Goal: Transaction & Acquisition: Purchase product/service

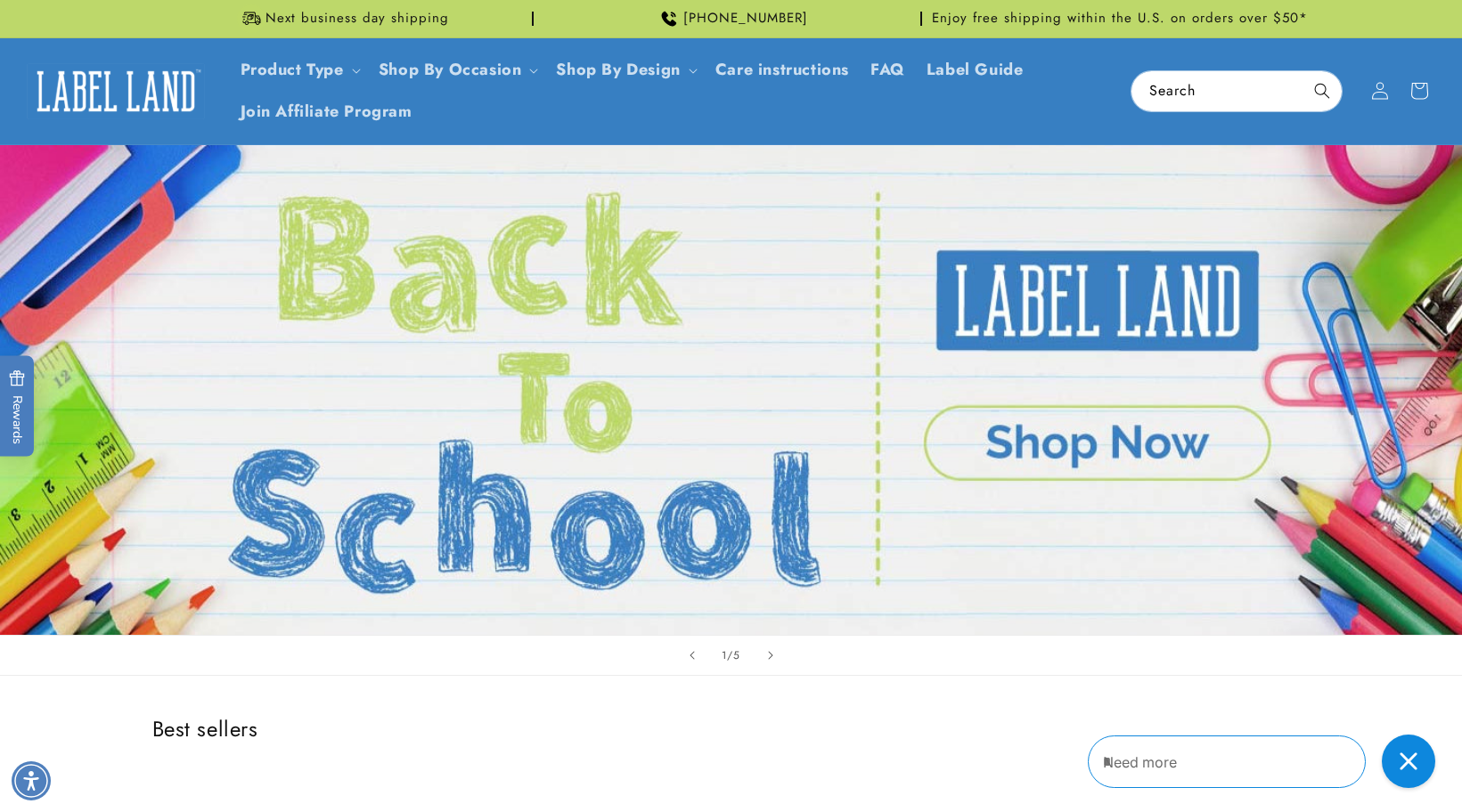
click at [1133, 432] on link "Open this option" at bounding box center [731, 390] width 1462 height 490
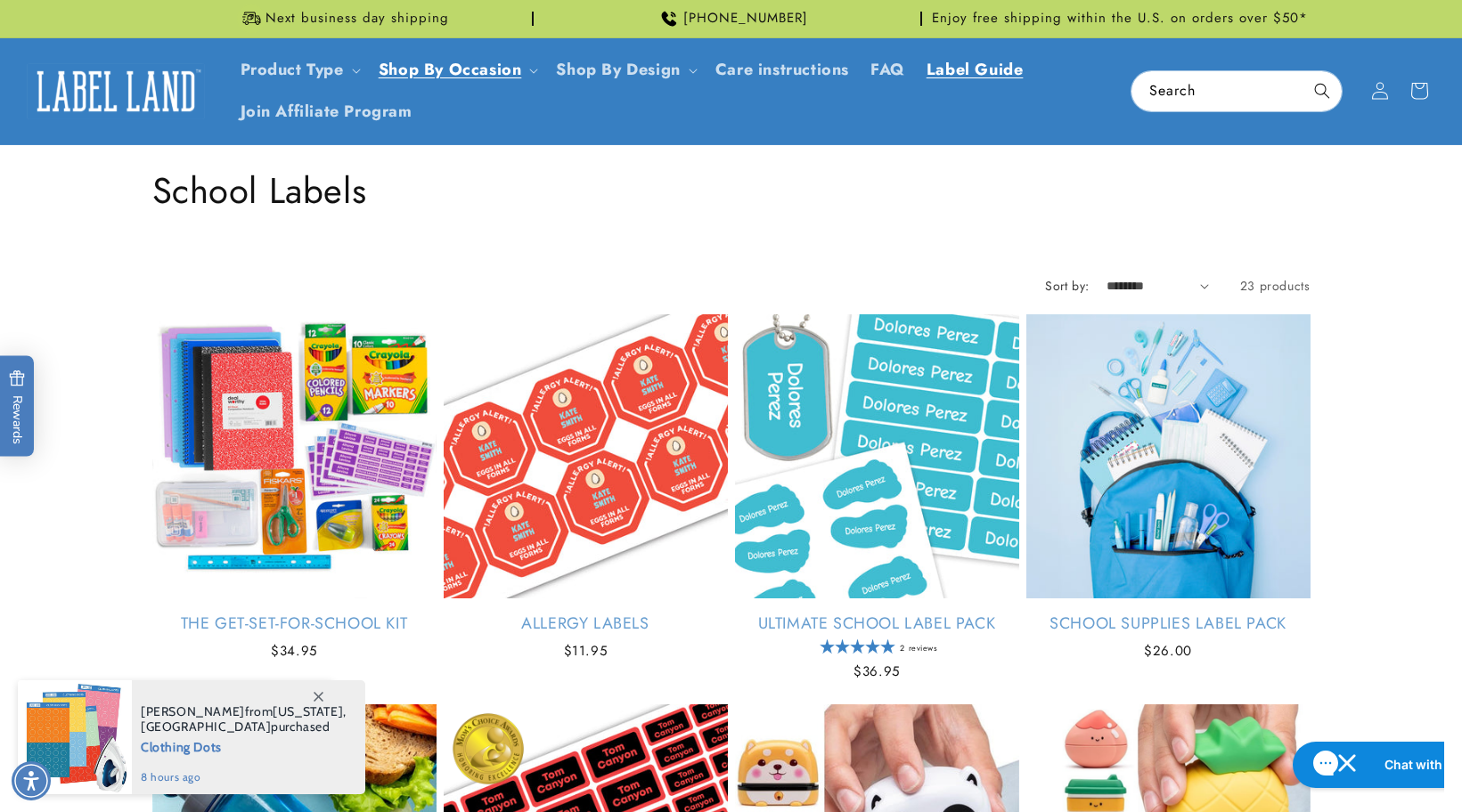
click at [988, 71] on span "Label Guide" at bounding box center [975, 70] width 97 height 20
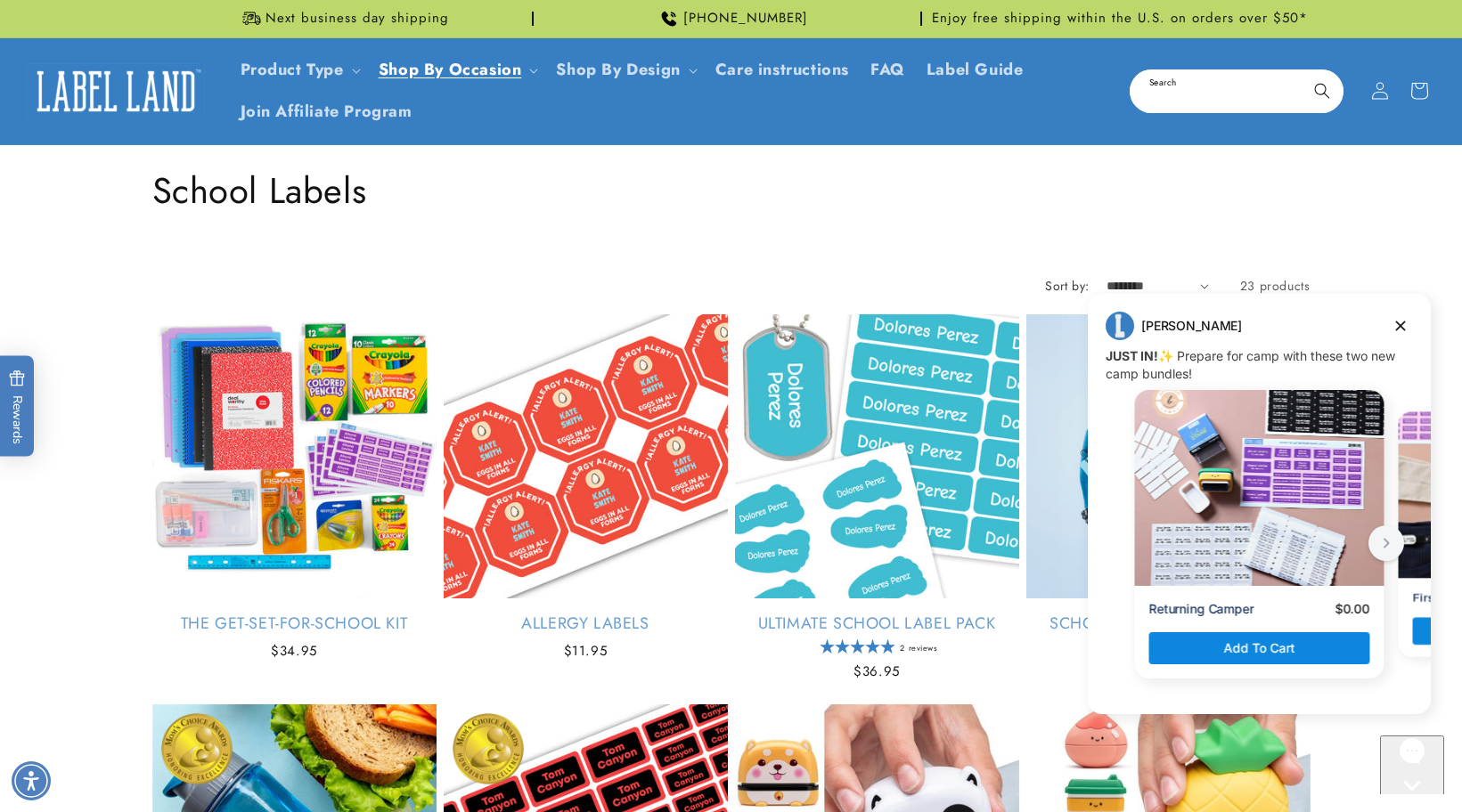
click at [1253, 96] on input "Search" at bounding box center [1236, 91] width 210 height 40
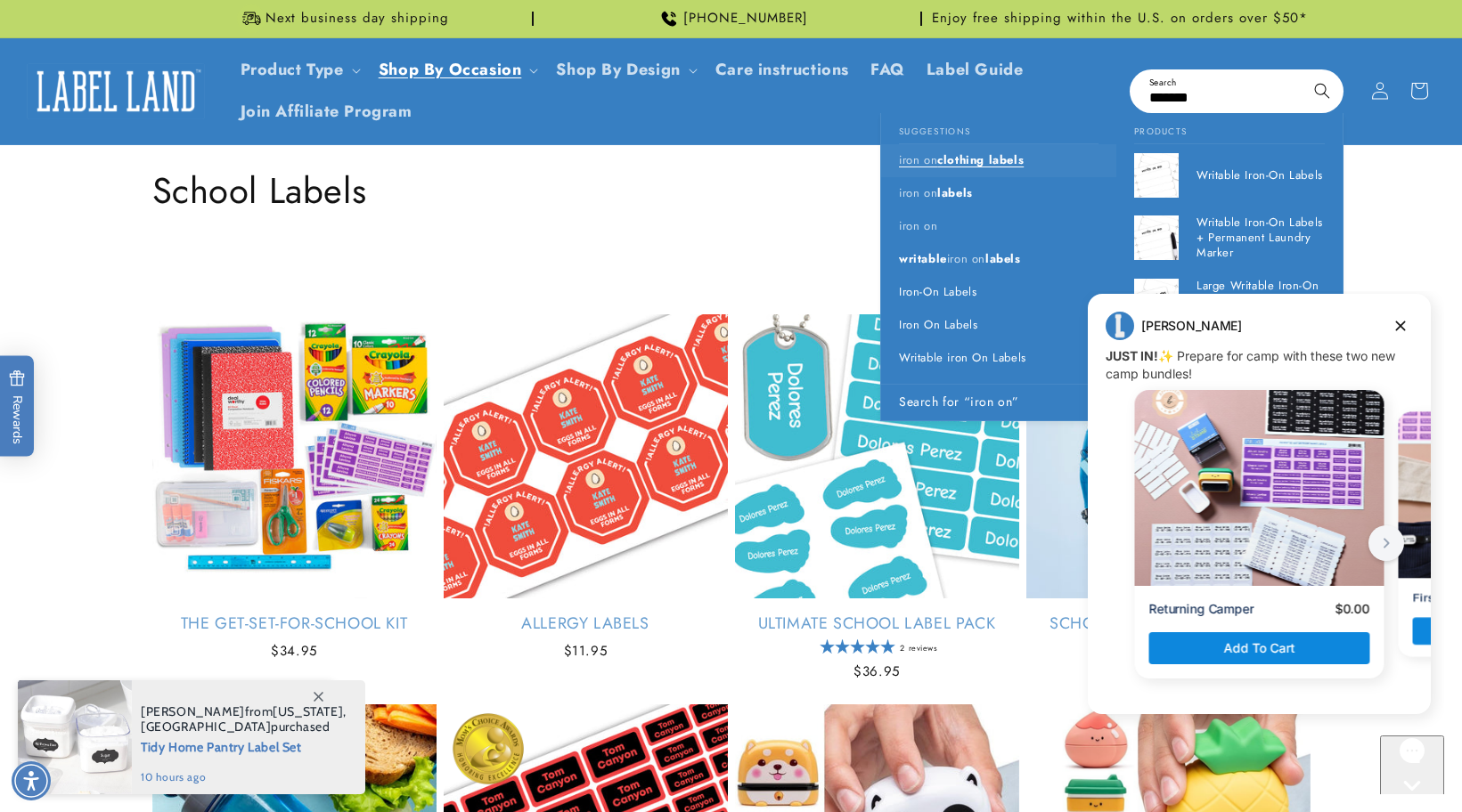
type input "*******"
click at [1008, 157] on span "clothing labels" at bounding box center [980, 159] width 86 height 16
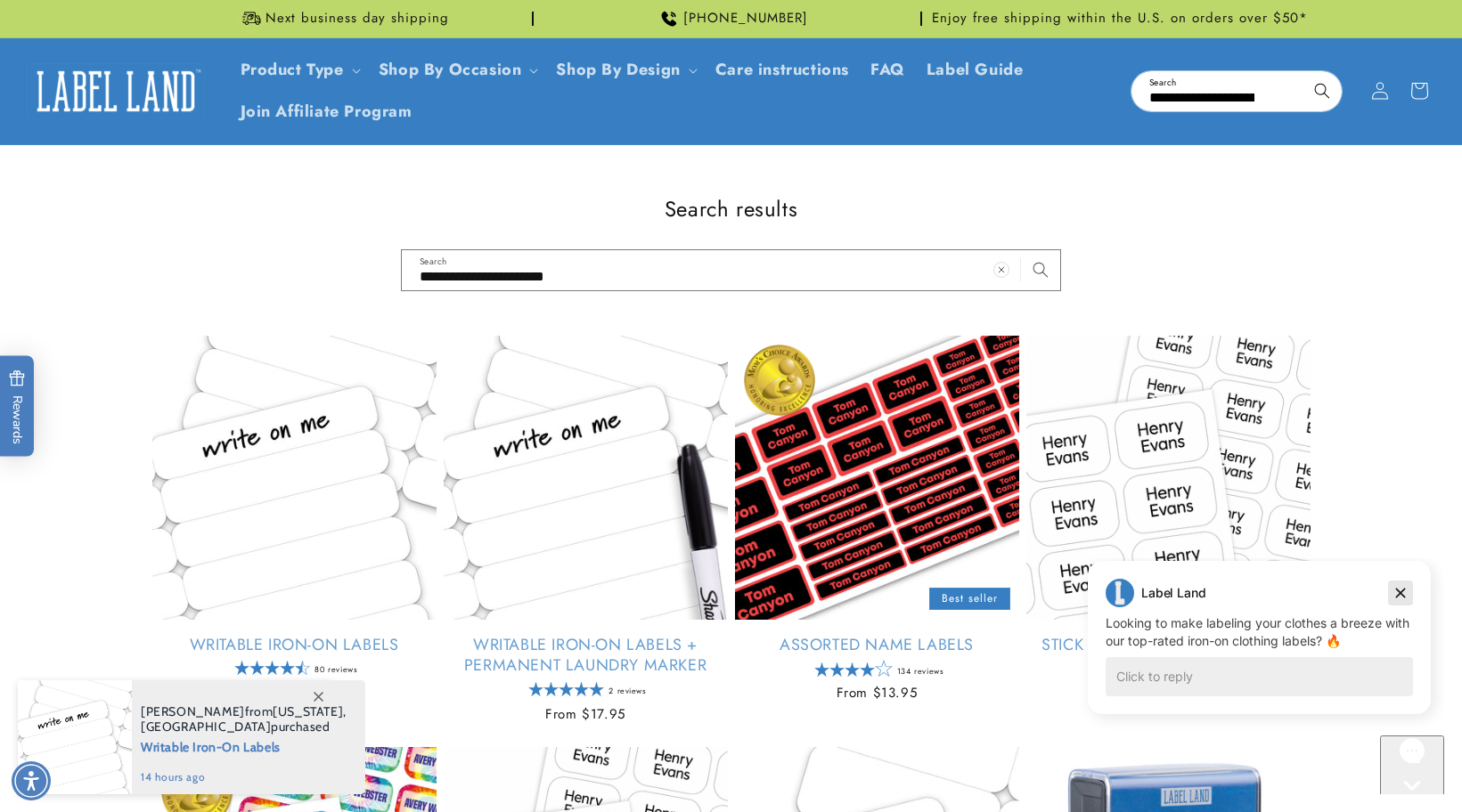
click at [1398, 583] on icon "Dismiss campaign" at bounding box center [1400, 593] width 17 height 21
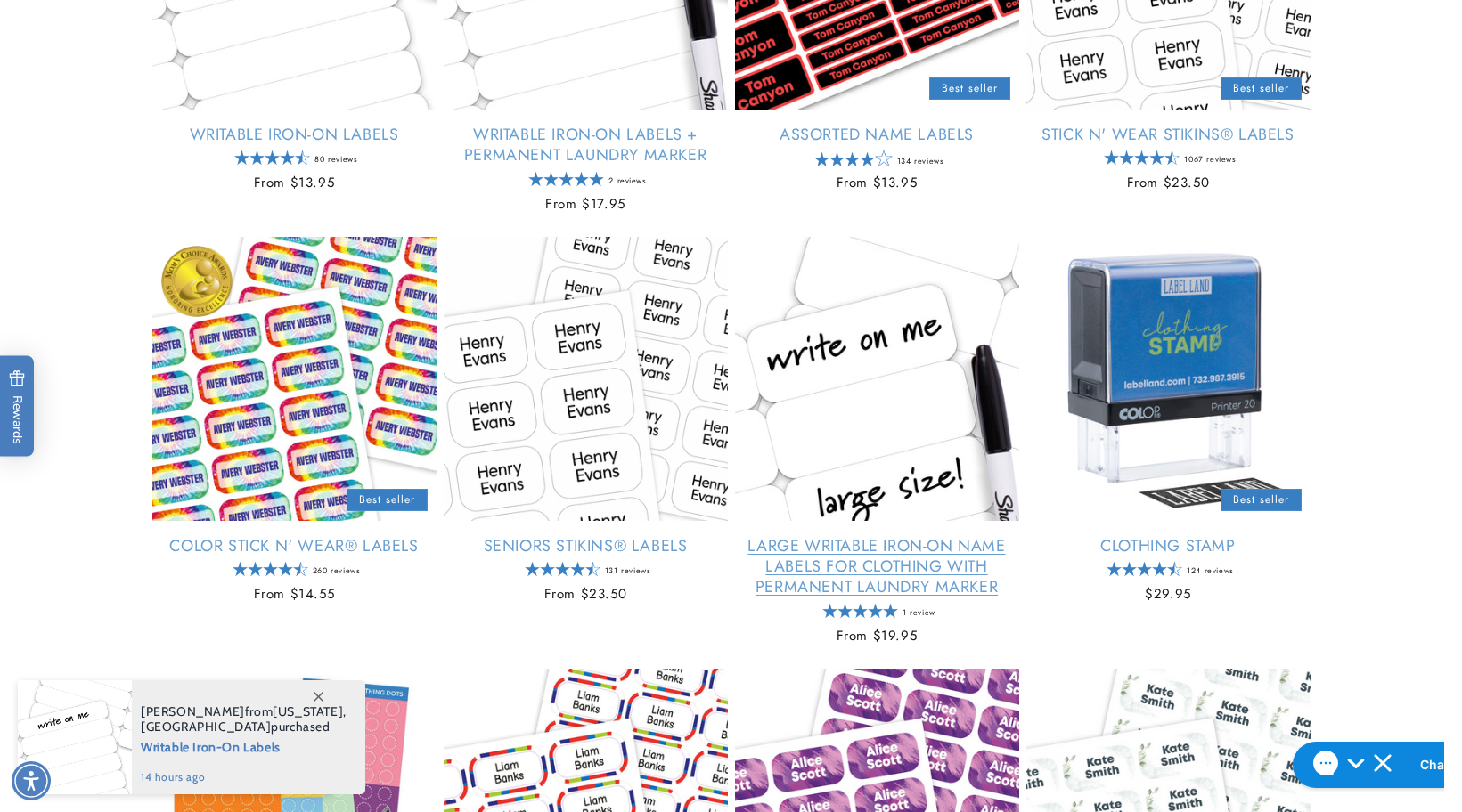
scroll to position [528, 0]
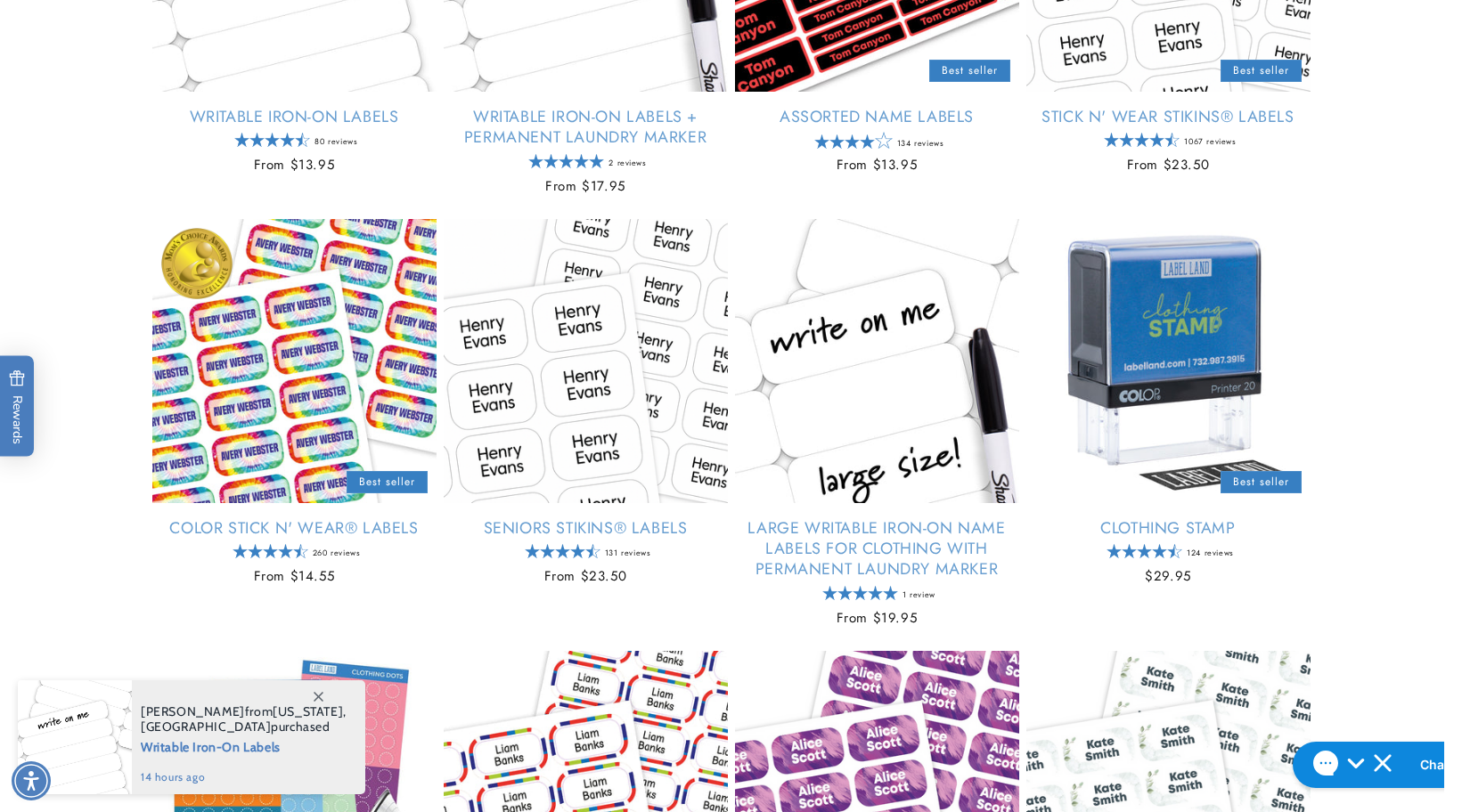
click at [318, 693] on icon at bounding box center [319, 697] width 10 height 10
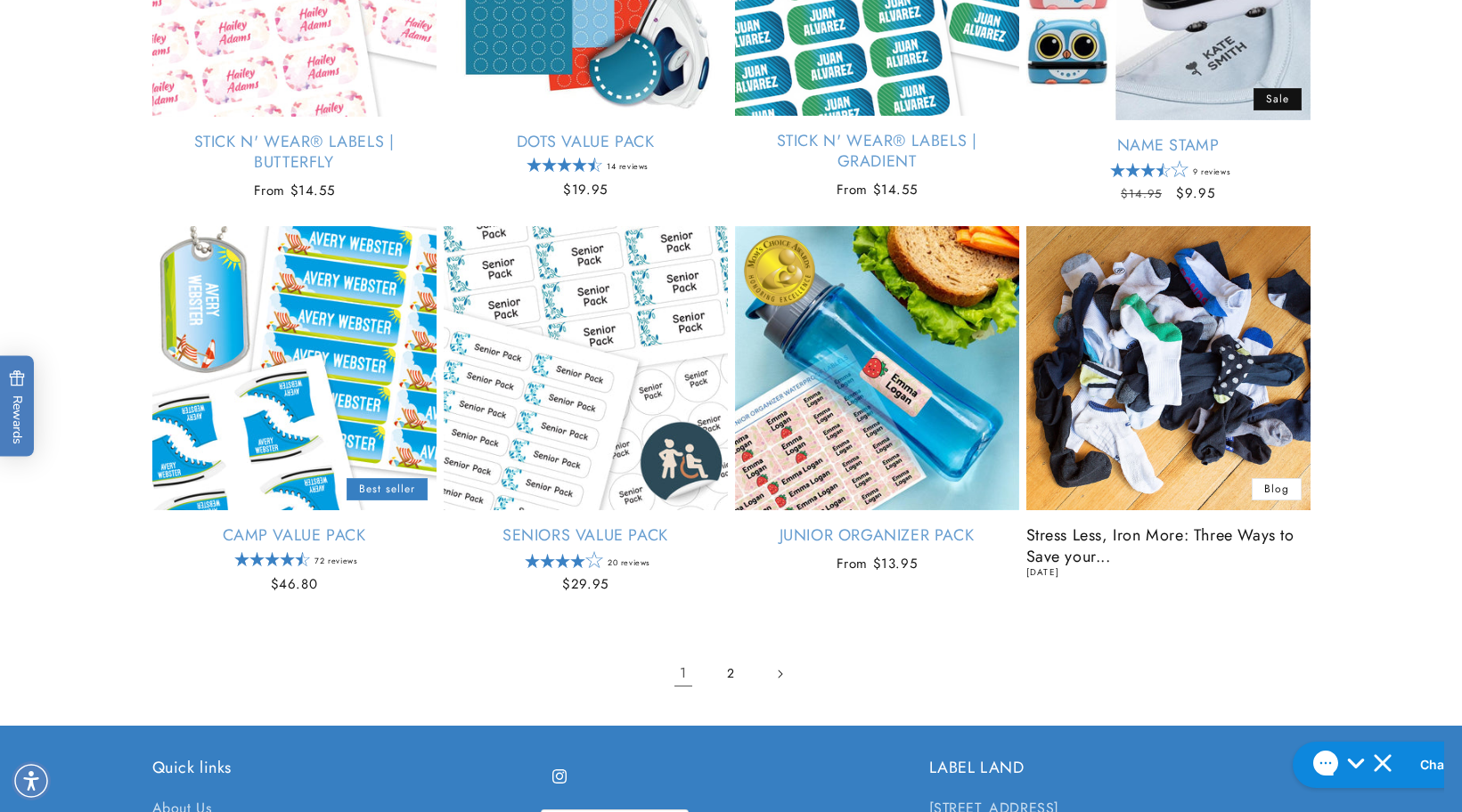
scroll to position [2213, 0]
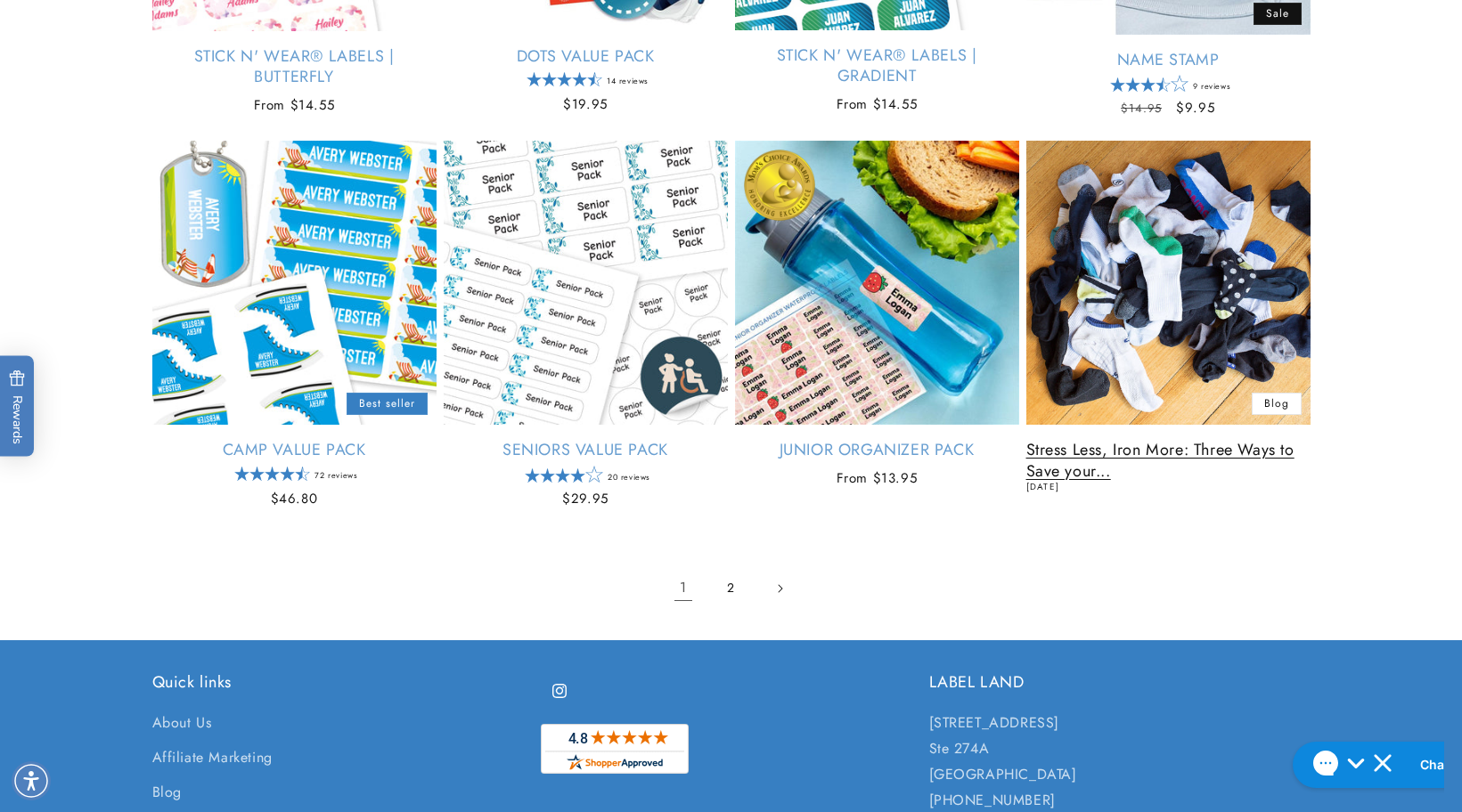
click at [1166, 450] on link "Stress Less, Iron More: Three Ways to Save your..." at bounding box center [1169, 461] width 285 height 42
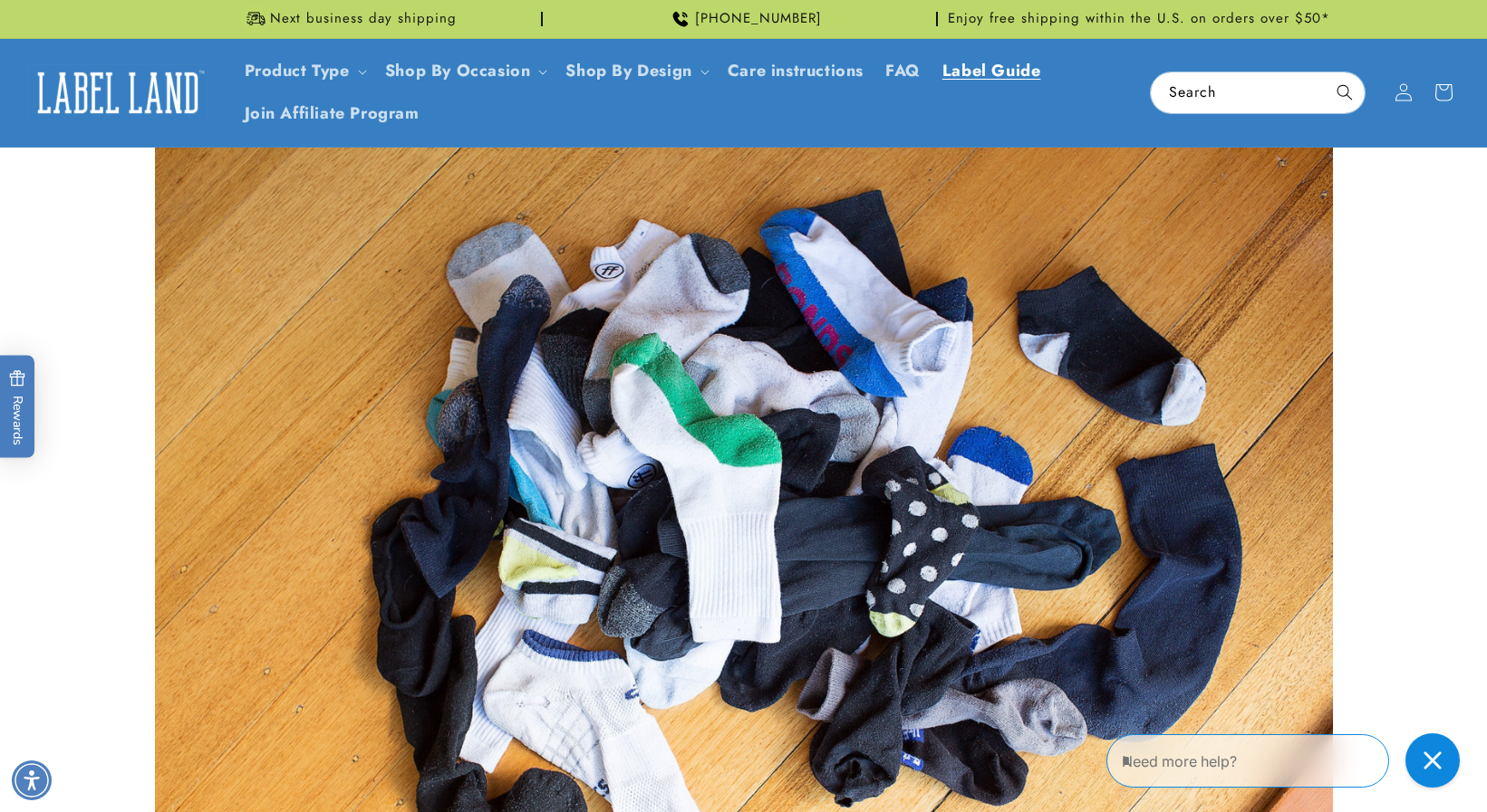
click at [981, 67] on span "Label Guide" at bounding box center [992, 71] width 98 height 21
click at [1241, 95] on input "Search" at bounding box center [1258, 93] width 214 height 40
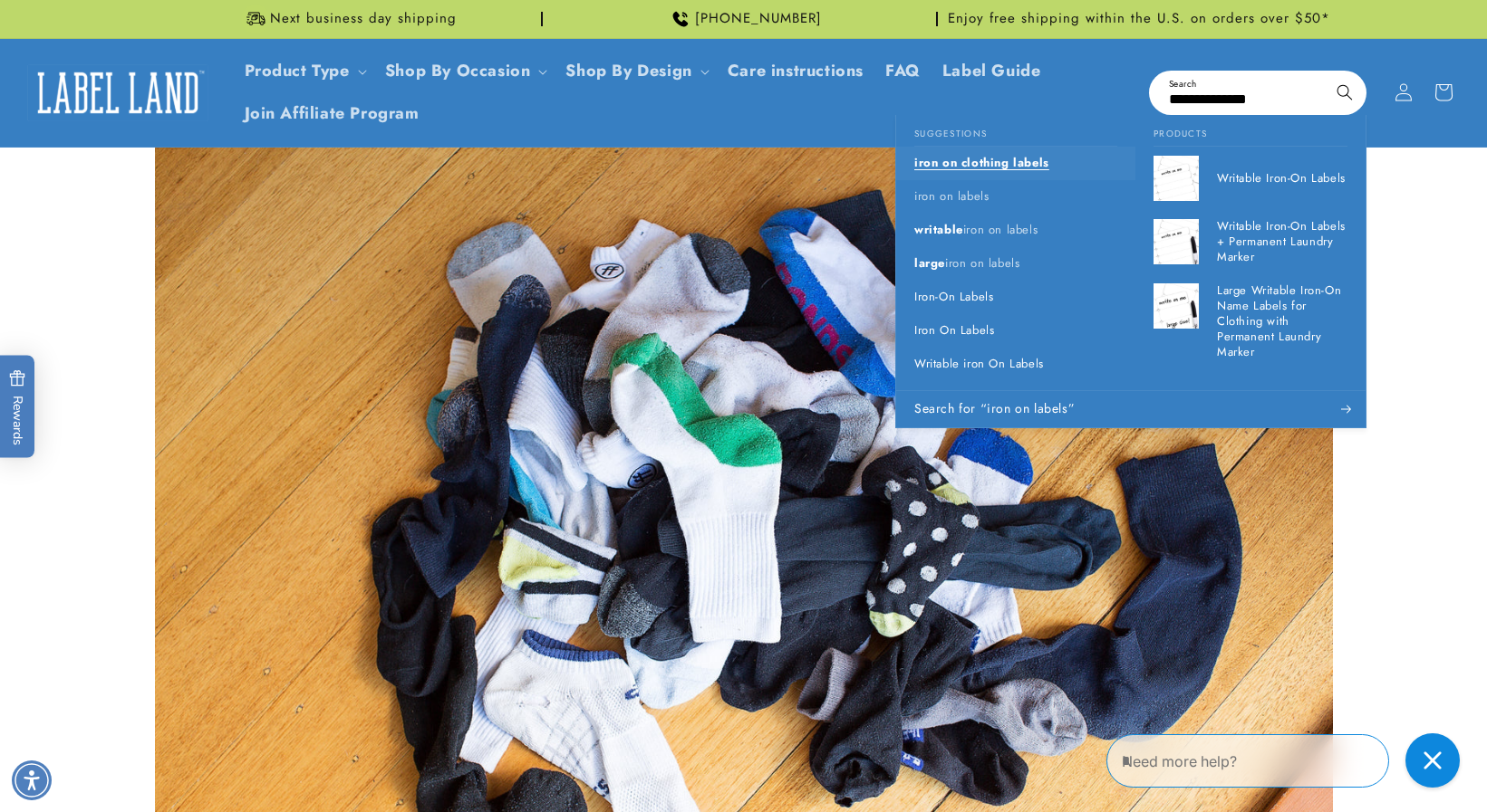
type input "**********"
click at [985, 163] on span "iron on clothing labels" at bounding box center [981, 161] width 135 height 17
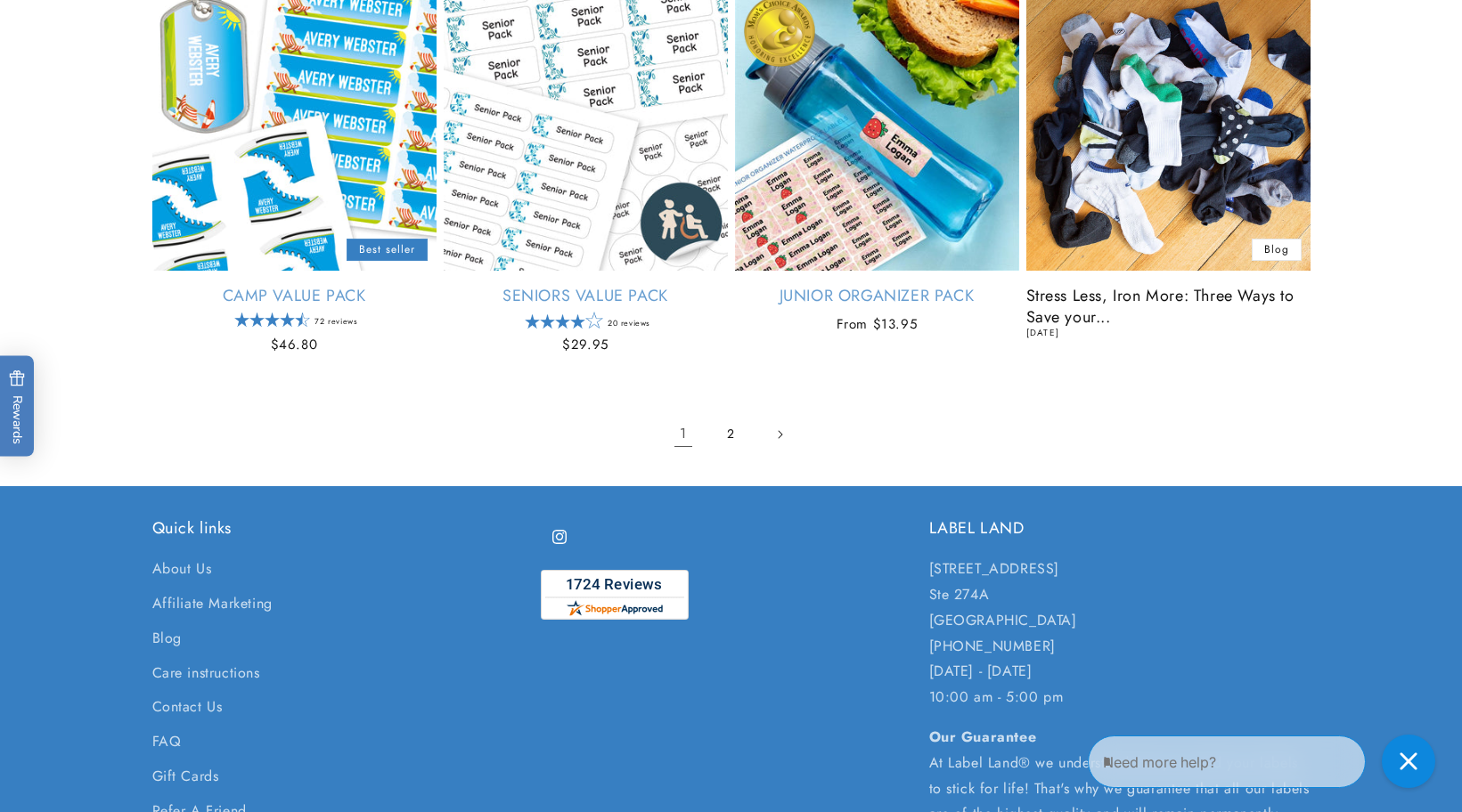
scroll to position [2430, 0]
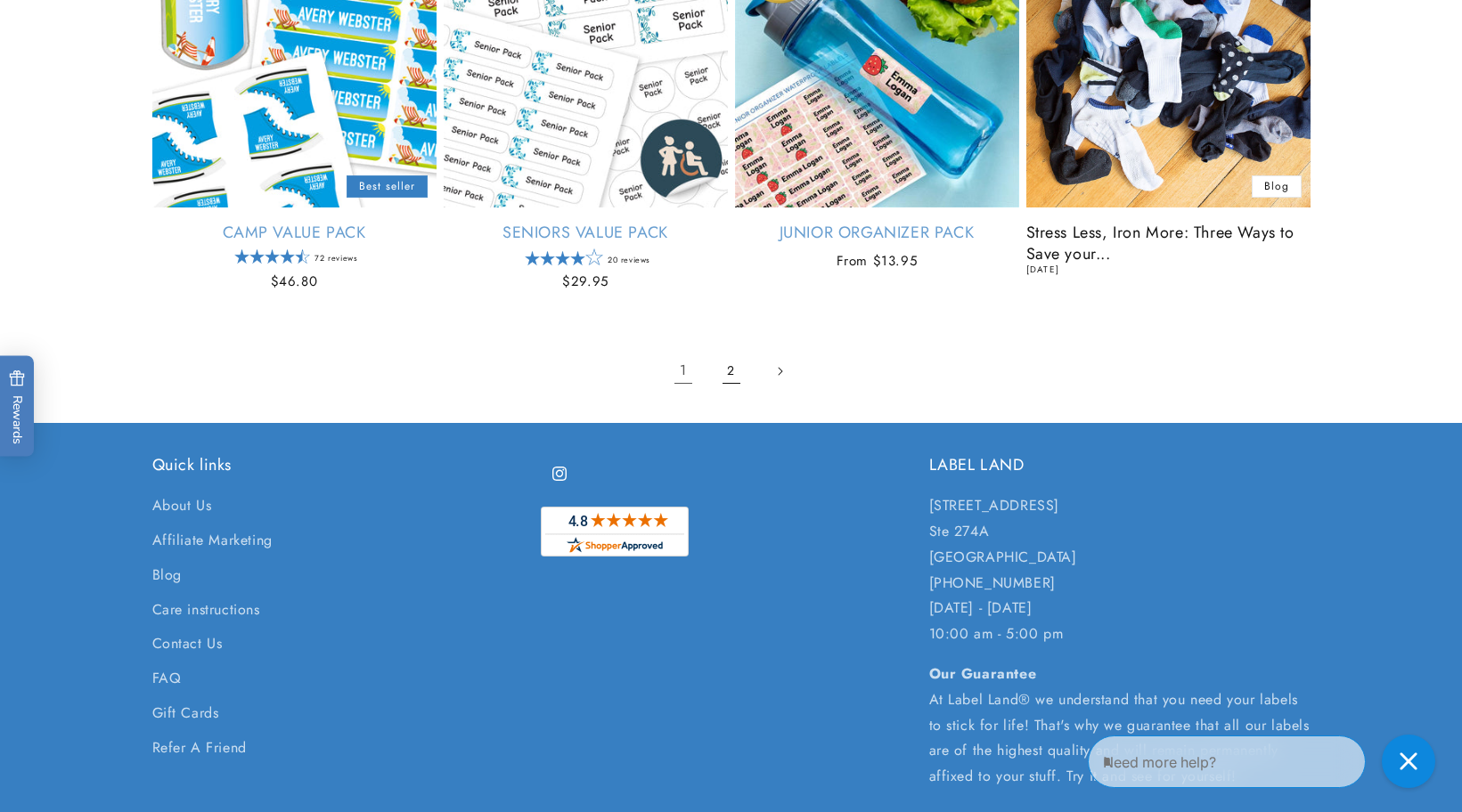
click at [731, 367] on link "2" at bounding box center [731, 371] width 39 height 39
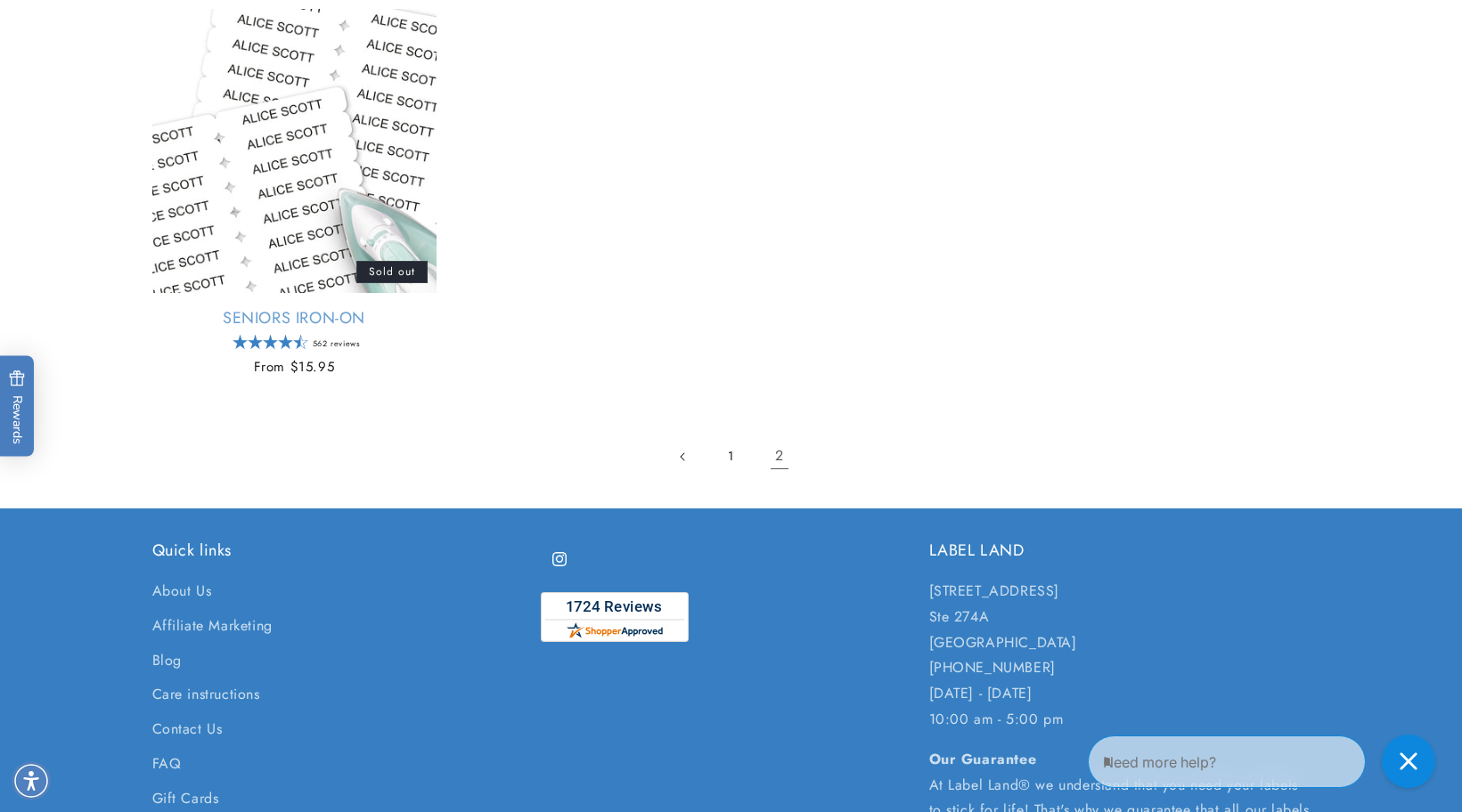
scroll to position [1579, 0]
